Goal: Task Accomplishment & Management: Use online tool/utility

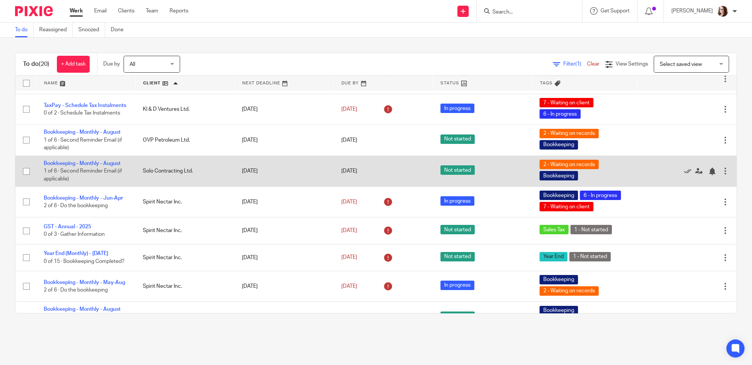
scroll to position [228, 0]
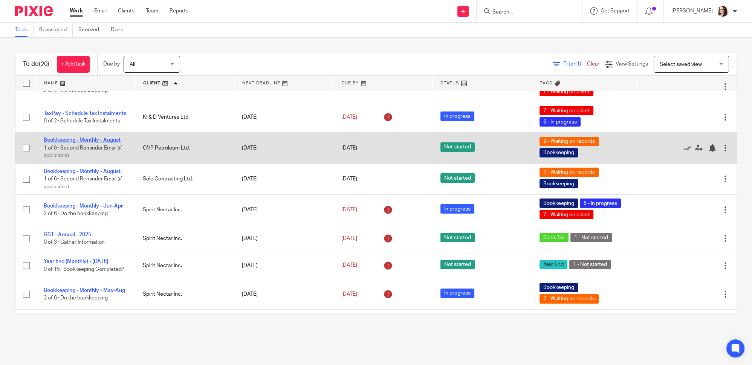
click at [112, 139] on link "Bookkeeping - Monthly - August" at bounding box center [82, 140] width 77 height 5
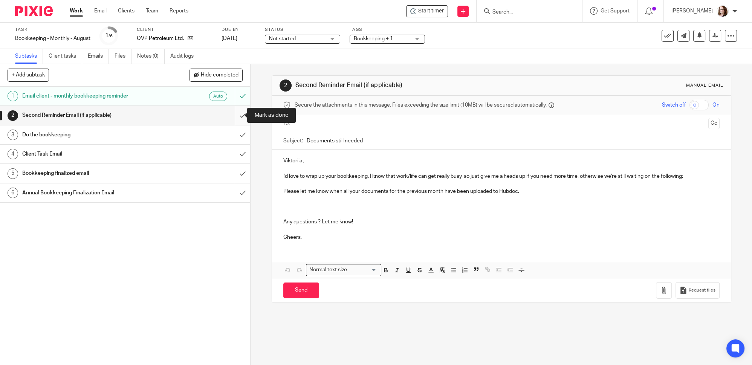
click at [238, 116] on input "submit" at bounding box center [125, 115] width 250 height 19
click at [236, 135] on input "submit" at bounding box center [125, 134] width 250 height 19
click at [235, 153] on input "submit" at bounding box center [125, 154] width 250 height 19
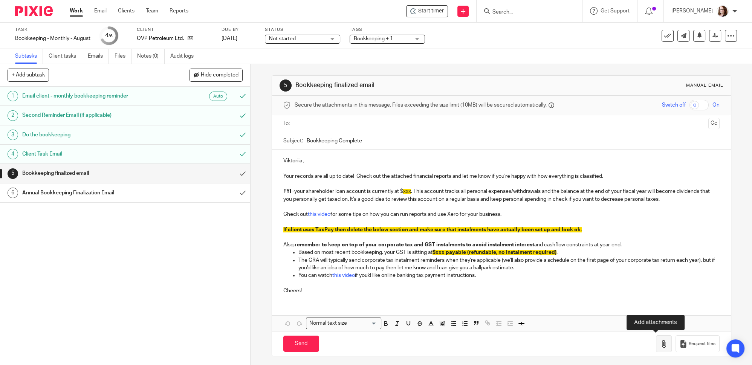
click at [660, 342] on icon "button" at bounding box center [664, 344] width 8 height 8
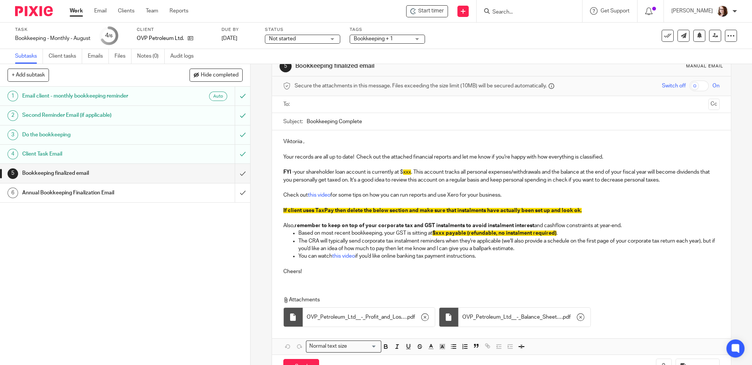
scroll to position [8, 0]
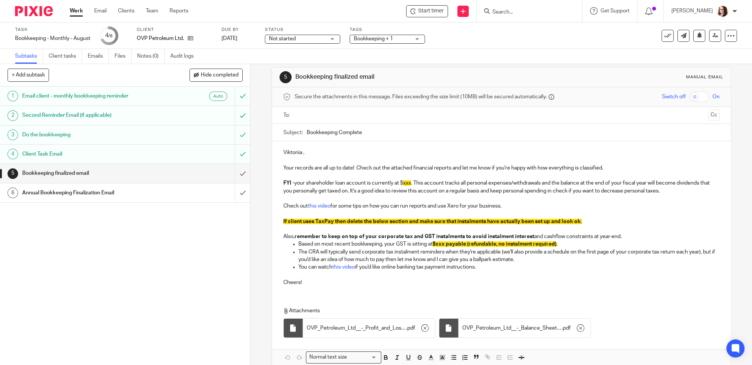
click at [307, 130] on input "Bookkeeping Complete" at bounding box center [513, 132] width 413 height 17
type input "Aug Bookkeeping Complete"
click at [403, 183] on span "xxx" at bounding box center [407, 183] width 8 height 5
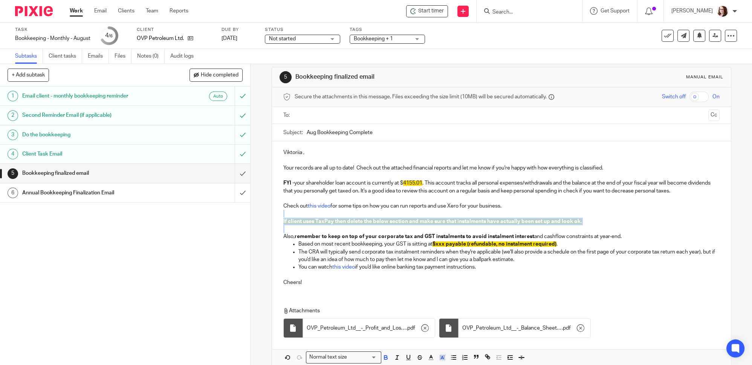
drag, startPoint x: 281, startPoint y: 211, endPoint x: 293, endPoint y: 225, distance: 18.2
click at [293, 226] on div "Viktoriia , Your records are all up to date! Check out the attached financial r…" at bounding box center [501, 216] width 459 height 151
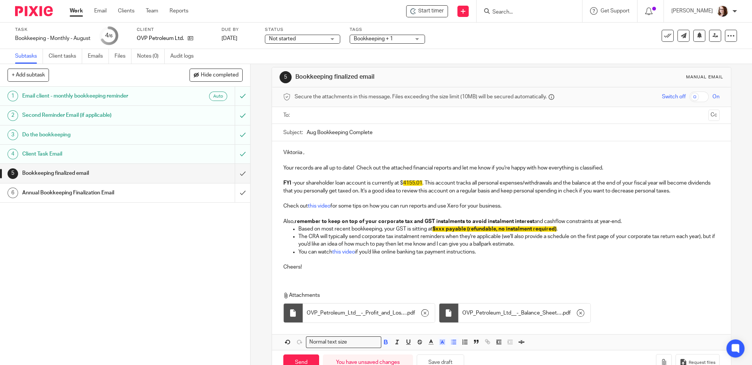
click at [436, 228] on span "$xxx payable (refundable, no instalment required)" at bounding box center [495, 228] width 124 height 5
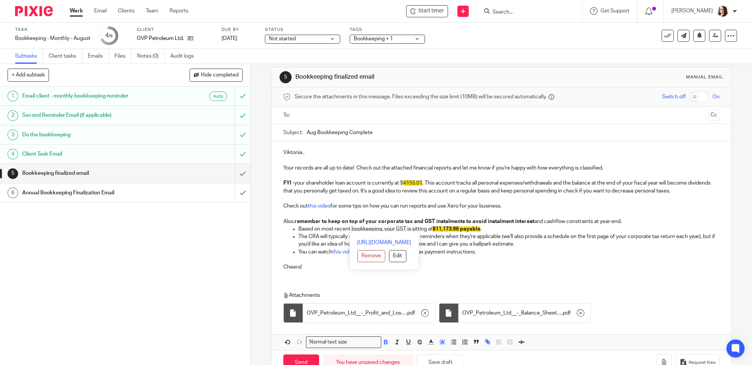
drag, startPoint x: 500, startPoint y: 227, endPoint x: 402, endPoint y: 173, distance: 112.3
click at [402, 173] on div "Viktoriia , Your records are all up to date! Check out the attached financial r…" at bounding box center [501, 208] width 459 height 135
click at [442, 341] on icon "button" at bounding box center [442, 342] width 7 height 7
click at [424, 350] on li "color:#FFFFFF" at bounding box center [426, 352] width 6 height 6
click at [514, 284] on div "Attachments OVP_Petroleum_Ltd__-_Profit_and_Loss (10) . pdf OVP_Petroleum_Ltd__…" at bounding box center [501, 305] width 459 height 42
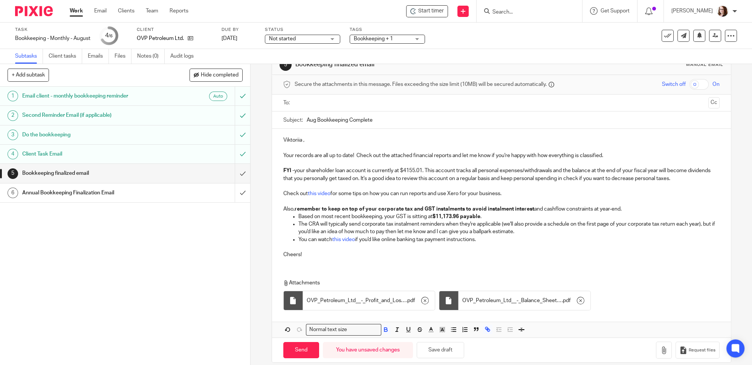
scroll to position [28, 0]
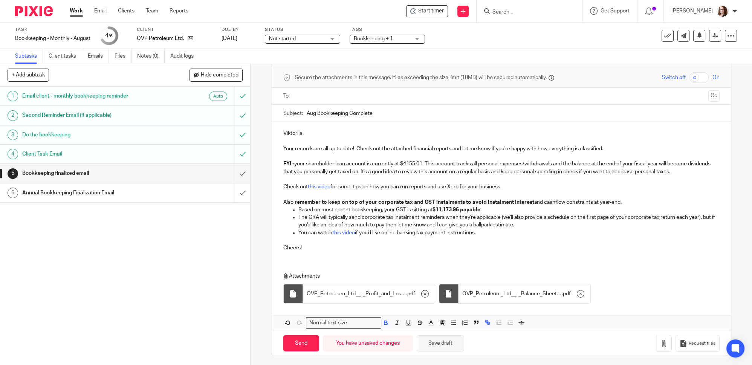
click at [444, 342] on button "Save draft" at bounding box center [440, 343] width 47 height 16
click at [305, 95] on input "text" at bounding box center [501, 96] width 408 height 9
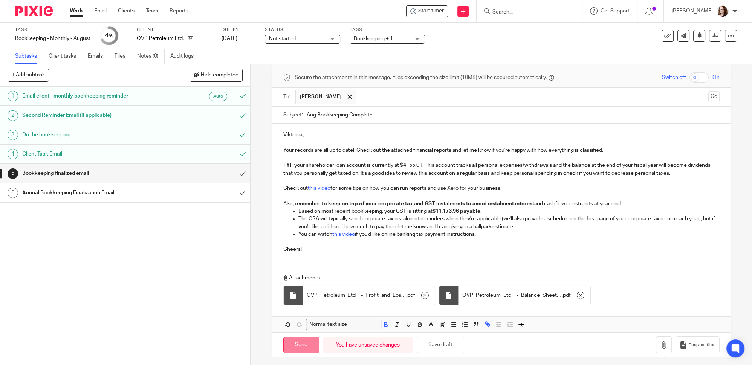
click at [293, 340] on input "Send" at bounding box center [301, 345] width 36 height 16
click at [234, 173] on input "submit" at bounding box center [125, 173] width 250 height 19
type input "Sent"
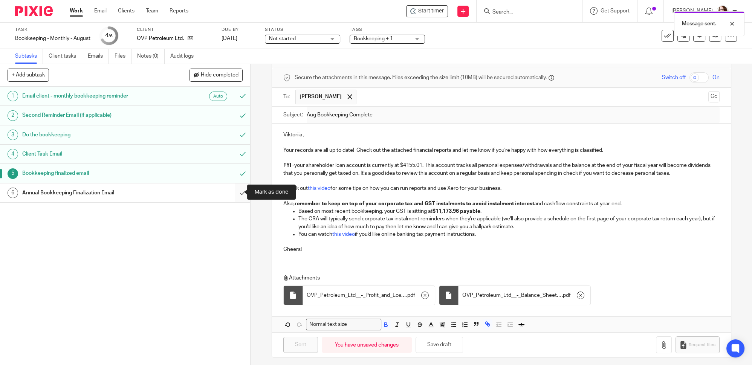
click at [238, 193] on input "submit" at bounding box center [125, 193] width 250 height 19
